Goal: Transaction & Acquisition: Purchase product/service

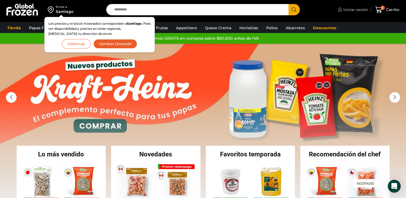
click at [349, 12] on span "Iniciar sesión" at bounding box center [355, 9] width 27 height 5
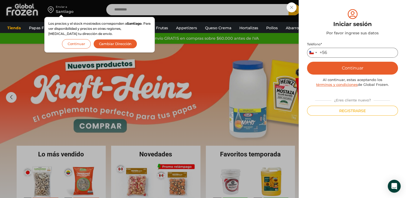
click at [341, 54] on input "Teléfono *" at bounding box center [352, 53] width 91 height 10
type input "*********"
click at [344, 66] on button "Continuar" at bounding box center [352, 68] width 91 height 13
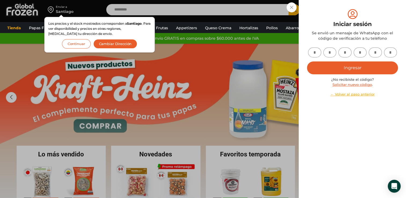
click at [314, 54] on input "text" at bounding box center [314, 52] width 13 height 10
type input "*"
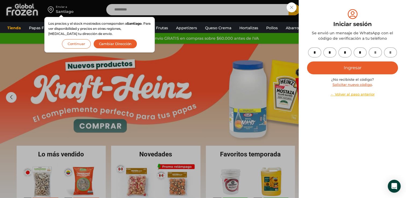
type input "*"
click at [357, 65] on button "Ingresar" at bounding box center [352, 67] width 91 height 13
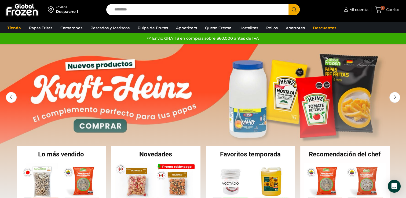
click at [397, 12] on span "Carrito" at bounding box center [391, 9] width 14 height 5
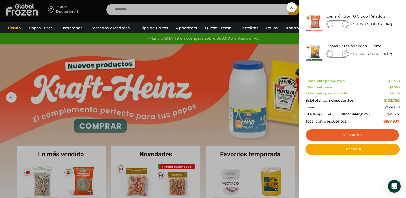
click at [373, 16] on div "3 Carrito 3 3 Shopping Cart * $" at bounding box center [386, 9] width 27 height 13
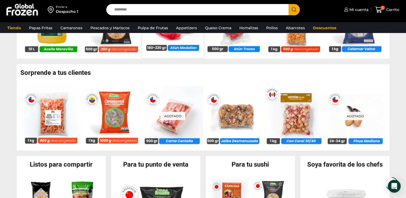
scroll to position [391, 0]
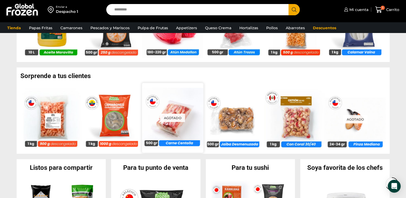
click at [171, 101] on img at bounding box center [172, 117] width 61 height 61
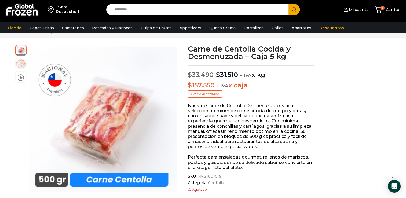
scroll to position [21, 0]
click at [392, 9] on span "Carrito" at bounding box center [391, 9] width 15 height 5
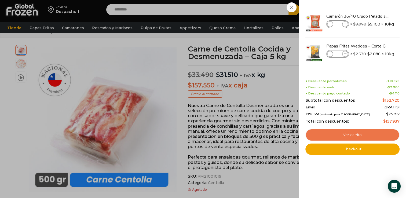
click at [337, 130] on link "Ver carrito" at bounding box center [352, 135] width 94 height 12
click at [338, 133] on link "Ver carrito" at bounding box center [352, 135] width 94 height 12
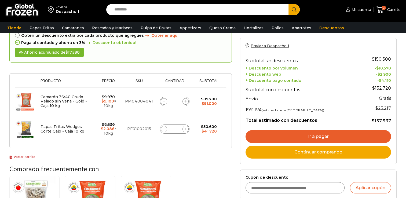
scroll to position [76, 0]
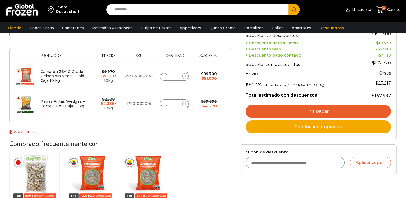
click at [297, 107] on link "Ir a pagar" at bounding box center [317, 111] width 145 height 13
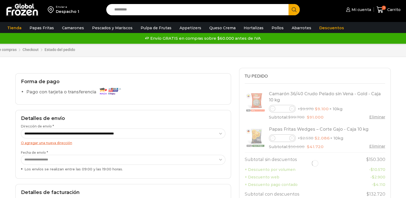
select select "*"
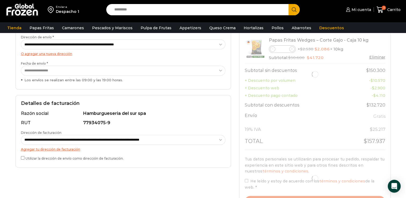
scroll to position [92, 0]
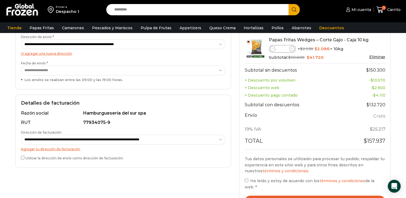
click at [21, 159] on label "Utilizar la dirección de envío como dirección de facturación." at bounding box center [123, 158] width 204 height 6
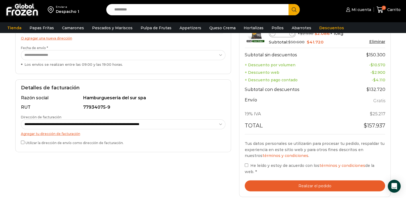
scroll to position [108, 0]
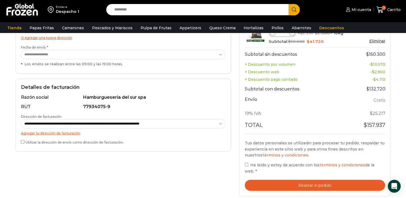
click at [265, 180] on button "Realizar el pedido" at bounding box center [315, 185] width 140 height 11
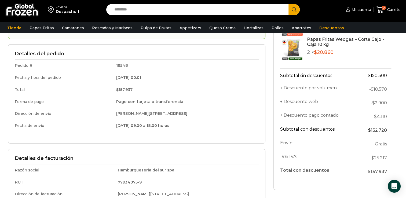
scroll to position [96, 0]
